Goal: Task Accomplishment & Management: Complete application form

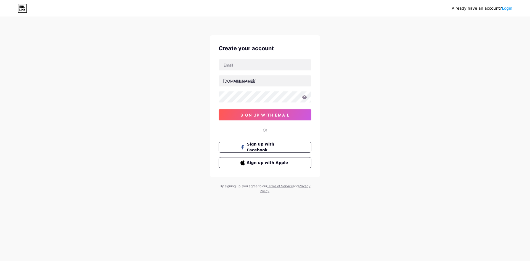
click at [330, 62] on div "Already have an account? Login Create your account [DOMAIN_NAME]/ sign up with …" at bounding box center [265, 105] width 530 height 211
click at [350, 62] on div "Already have an account? Login Create your account [DOMAIN_NAME]/ sign up with …" at bounding box center [265, 105] width 530 height 211
click at [281, 61] on input "text" at bounding box center [265, 64] width 92 height 11
click at [240, 65] on input "text" at bounding box center [265, 64] width 92 height 11
type input "[EMAIL_ADDRESS][DOMAIN_NAME]"
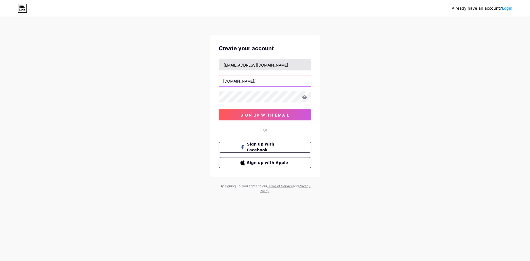
type input "j"
type input "kijangjp"
click at [355, 85] on div "Already have an account? Login Create your account [EMAIL_ADDRESS][DOMAIN_NAME]…" at bounding box center [265, 105] width 530 height 211
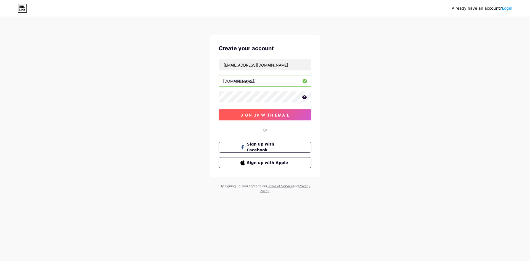
click at [287, 112] on button "sign up with email" at bounding box center [265, 114] width 93 height 11
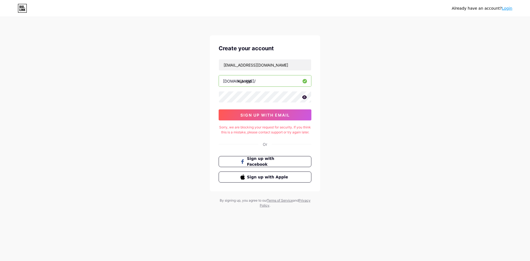
click at [454, 126] on div "Already have an account? Login Create your account [EMAIL_ADDRESS][DOMAIN_NAME]…" at bounding box center [265, 113] width 530 height 226
click at [257, 83] on input "kijangjp" at bounding box center [265, 80] width 92 height 11
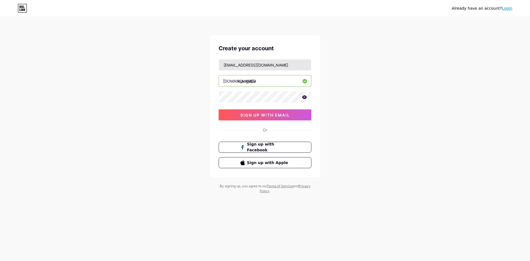
type input "kijangjepe"
click at [237, 62] on input "[EMAIL_ADDRESS][DOMAIN_NAME]" at bounding box center [265, 64] width 92 height 11
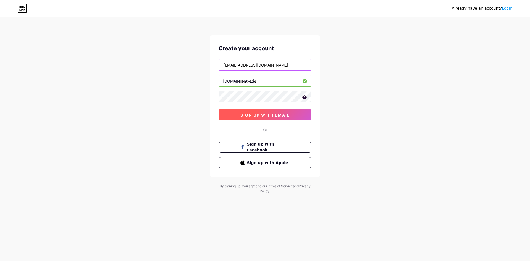
type input "[EMAIL_ADDRESS][DOMAIN_NAME]"
click at [263, 117] on button "sign up with email" at bounding box center [265, 114] width 93 height 11
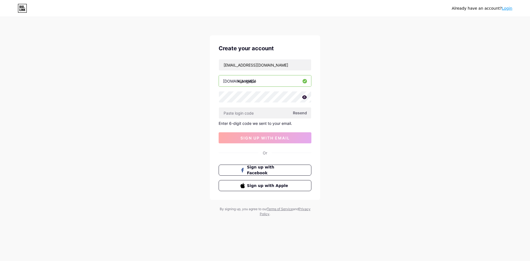
click at [382, 73] on div "Already have an account? Login Create your account [EMAIL_ADDRESS][DOMAIN_NAME]…" at bounding box center [265, 117] width 530 height 234
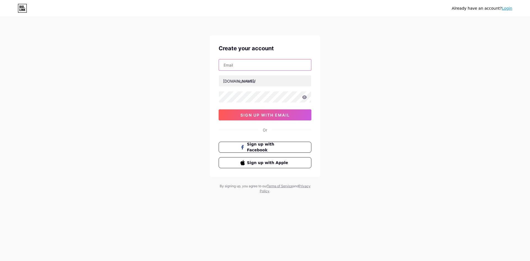
click at [254, 68] on input "text" at bounding box center [265, 64] width 92 height 11
type input "[EMAIL_ADDRESS][DOMAIN_NAME]"
click at [267, 82] on input "text" at bounding box center [265, 80] width 92 height 11
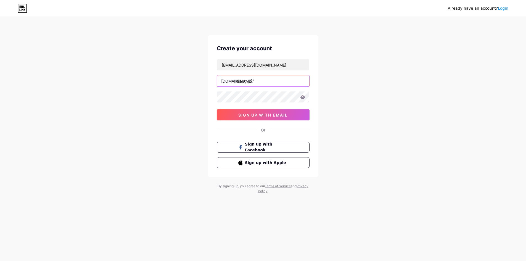
type input "kijang_jp"
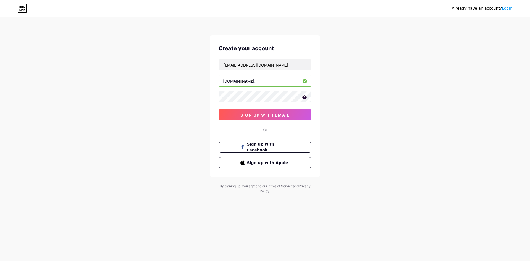
click at [377, 121] on div "Already have an account? Login Create your account [EMAIL_ADDRESS][DOMAIN_NAME]…" at bounding box center [265, 105] width 530 height 211
click at [291, 113] on button "sign up with email" at bounding box center [265, 114] width 93 height 11
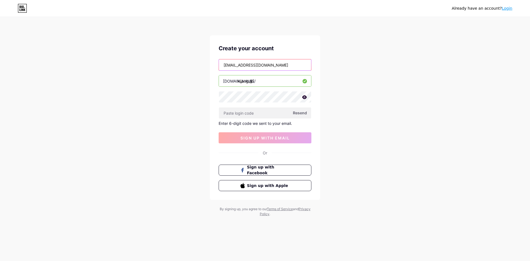
click at [285, 66] on input "[EMAIL_ADDRESS][DOMAIN_NAME]" at bounding box center [265, 64] width 92 height 11
type input "[EMAIL_ADDRESS][DOMAIN_NAME]"
click at [302, 99] on div at bounding box center [265, 97] width 93 height 12
click at [303, 99] on icon at bounding box center [304, 97] width 5 height 4
click at [300, 114] on span "Resend" at bounding box center [300, 113] width 14 height 6
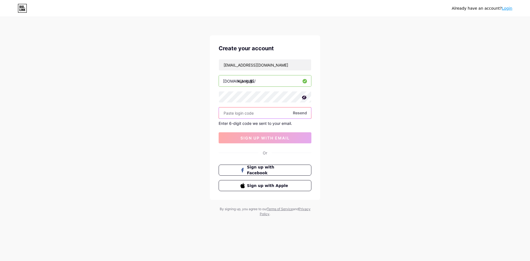
click at [258, 114] on input "text" at bounding box center [265, 112] width 92 height 11
paste input "199801"
type input "199801"
click at [267, 136] on span "sign up with email" at bounding box center [265, 138] width 49 height 5
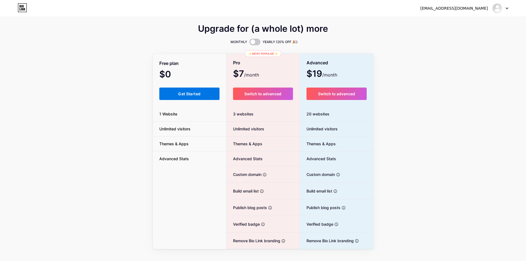
click at [170, 97] on button "Get Started" at bounding box center [189, 94] width 60 height 12
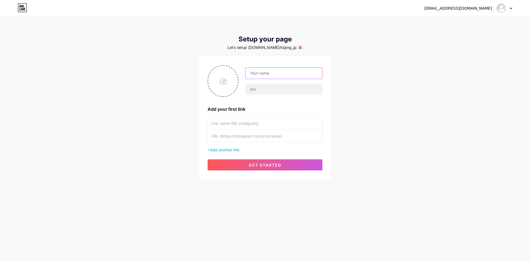
click at [288, 74] on input "text" at bounding box center [284, 73] width 77 height 11
click at [273, 75] on input "text" at bounding box center [284, 73] width 77 height 11
type input "kijangjp"
type input "selamat"
type input "A"
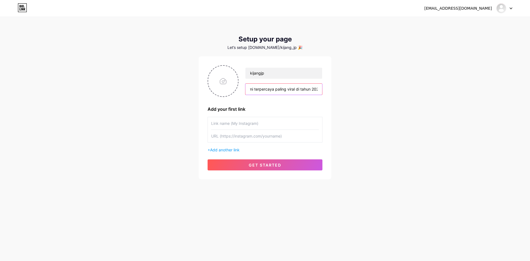
scroll to position [0, 156]
type input "Selamat Bergabung di Situs KijangJP, tempat permainan slot online dan toto 4d r…"
click at [262, 124] on input "text" at bounding box center [265, 123] width 108 height 12
click at [363, 130] on div "admkijangjp@gmail.com Dashboard Logout Setup your page Let’s setup bio.link/kij…" at bounding box center [265, 98] width 530 height 197
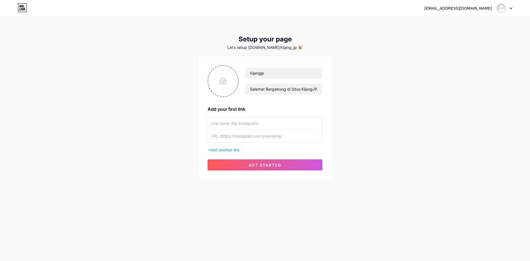
click at [255, 125] on input "text" at bounding box center [265, 123] width 108 height 12
click at [264, 124] on input "text" at bounding box center [265, 123] width 108 height 12
click at [293, 125] on input "text" at bounding box center [265, 123] width 108 height 12
type input "INSTAGRAM"
click at [236, 148] on span "Add another link" at bounding box center [225, 149] width 30 height 5
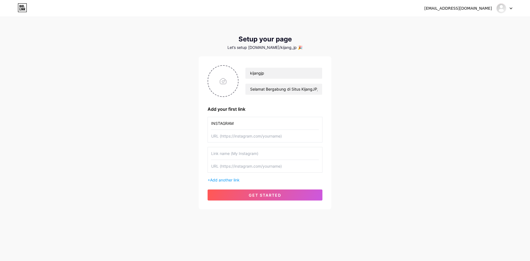
click at [250, 154] on input "text" at bounding box center [265, 153] width 108 height 12
click at [250, 154] on input "YOUTUB" at bounding box center [265, 153] width 108 height 12
type input "YOUTUBE"
click at [233, 181] on span "Add another link" at bounding box center [225, 180] width 30 height 5
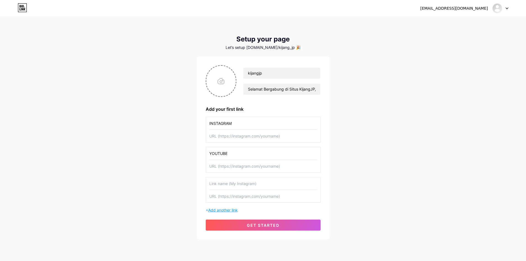
click at [233, 181] on input "text" at bounding box center [263, 183] width 108 height 12
type input "TIKTOK"
click at [247, 224] on span "get started" at bounding box center [263, 225] width 33 height 5
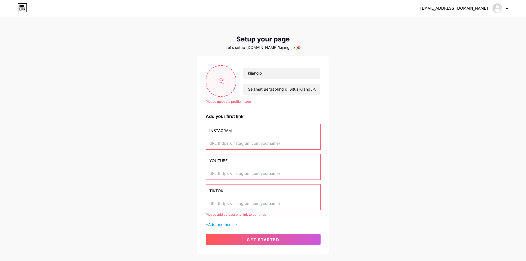
click at [233, 80] on input "file" at bounding box center [221, 81] width 30 height 31
type input "C:\fakepath\Gemini_Generated_Image_czmq1yczmq1yczmq (1).png"
click at [265, 147] on input "text" at bounding box center [263, 143] width 108 height 12
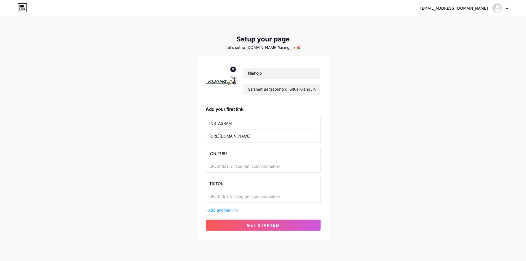
type input "https://google.com"
drag, startPoint x: 251, startPoint y: 164, endPoint x: 247, endPoint y: 176, distance: 12.6
click at [252, 164] on input "text" at bounding box center [263, 166] width 108 height 12
paste input "https://google.com"
type input "https://google.com"
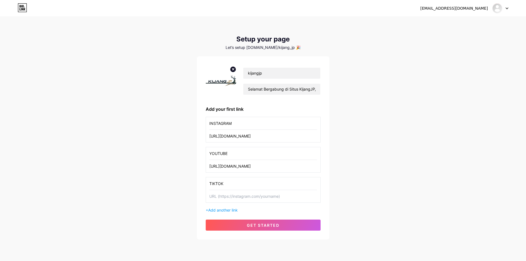
click at [255, 196] on input "text" at bounding box center [263, 196] width 108 height 12
paste input "https://google.com"
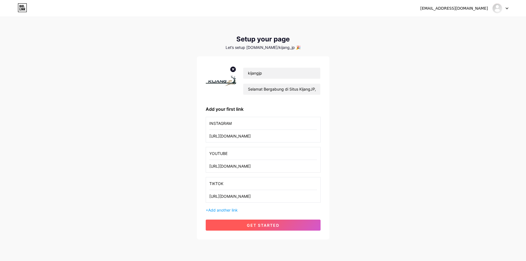
type input "https://google.com"
click at [265, 228] on button "get started" at bounding box center [263, 225] width 115 height 11
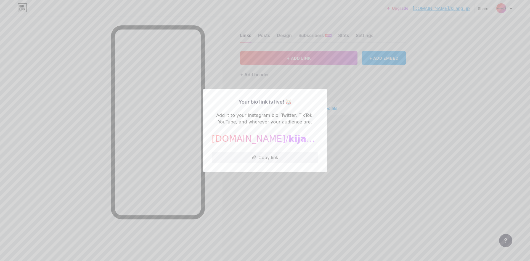
click at [242, 140] on div "bio.link/ kijang_jp" at bounding box center [265, 138] width 107 height 13
click at [236, 140] on div "bio.link/ kijang_jp" at bounding box center [265, 138] width 107 height 13
drag, startPoint x: 236, startPoint y: 140, endPoint x: 292, endPoint y: 140, distance: 55.5
click at [292, 140] on div "bio.link/ kijang_jp" at bounding box center [265, 138] width 107 height 13
copy div "bio.link/ kijang_jp"
